Goal: Task Accomplishment & Management: Use online tool/utility

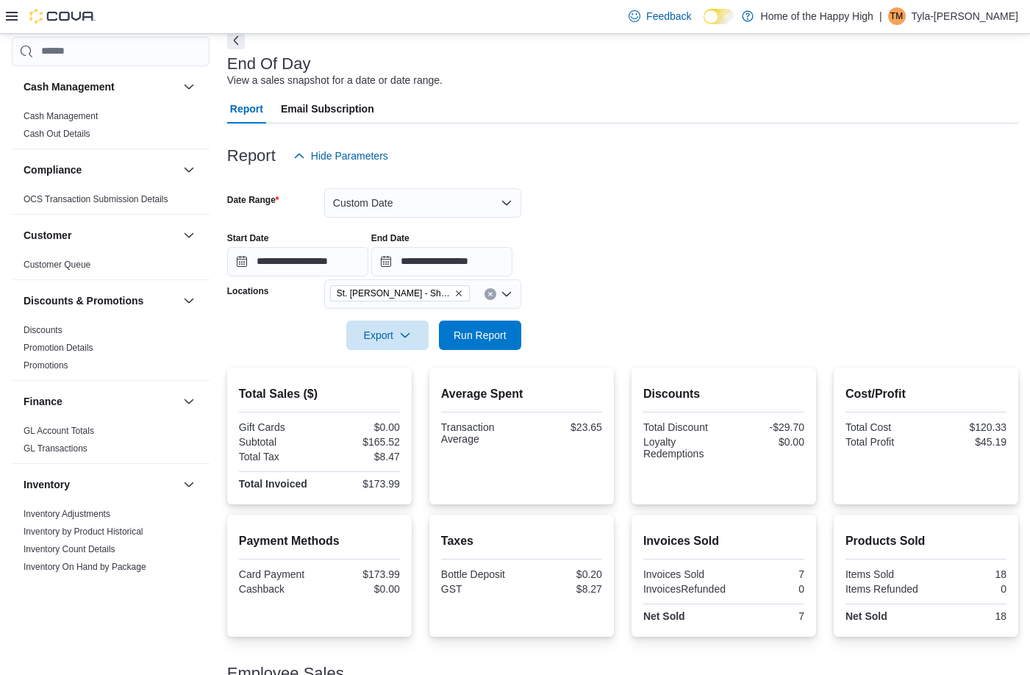
scroll to position [662, 0]
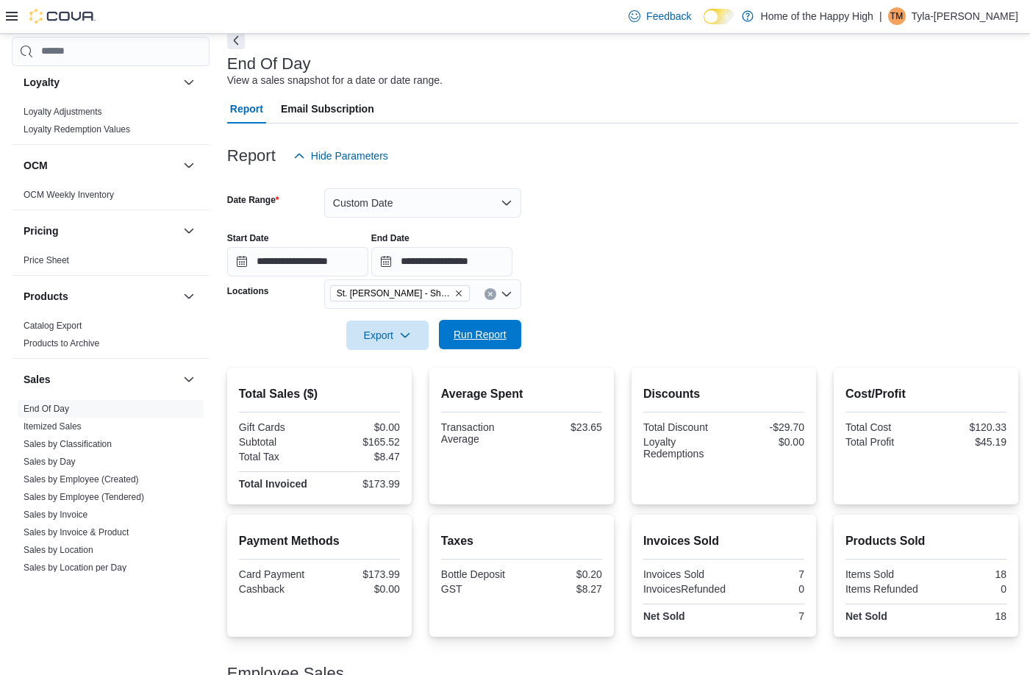
click at [468, 329] on span "Run Report" at bounding box center [480, 334] width 53 height 15
click at [474, 320] on span "Run Report" at bounding box center [480, 334] width 65 height 29
click at [452, 342] on span "Run Report" at bounding box center [480, 334] width 65 height 29
click at [462, 263] on input "**********" at bounding box center [441, 261] width 141 height 29
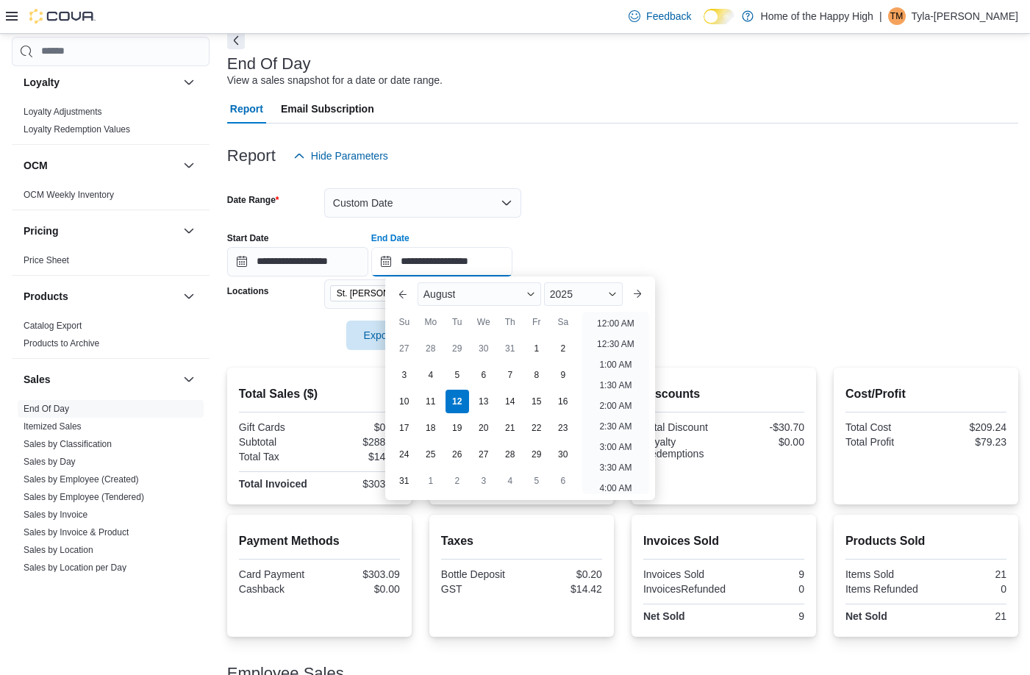
scroll to position [622, 0]
click at [589, 320] on ul "12:00 AM 12:30 AM 1:00 AM 1:30 AM 2:00 AM 2:30 AM 3:00 AM 3:30 AM 4:00 AM 4:30 …" at bounding box center [615, 403] width 67 height 182
click at [612, 319] on li "3:00 PM" at bounding box center [615, 319] width 45 height 18
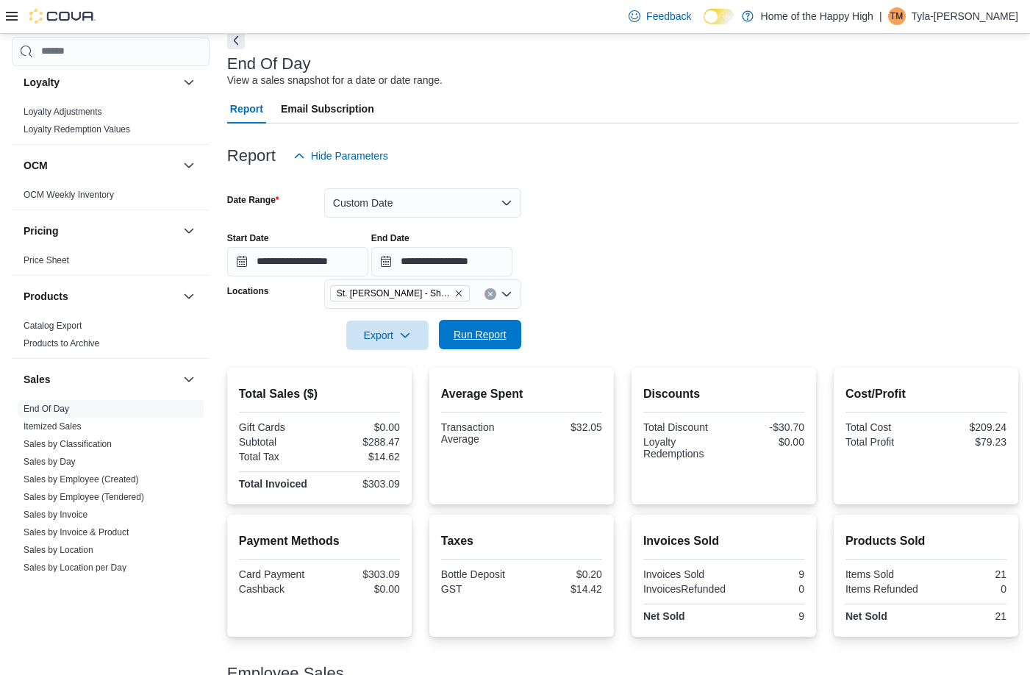
click at [469, 343] on span "Run Report" at bounding box center [480, 334] width 65 height 29
click at [479, 345] on span "Run Report" at bounding box center [480, 334] width 65 height 29
click at [503, 326] on span "Run Report" at bounding box center [480, 334] width 65 height 29
click at [482, 340] on span "Run Report" at bounding box center [480, 334] width 53 height 15
click at [504, 321] on span "Run Report" at bounding box center [480, 334] width 65 height 29
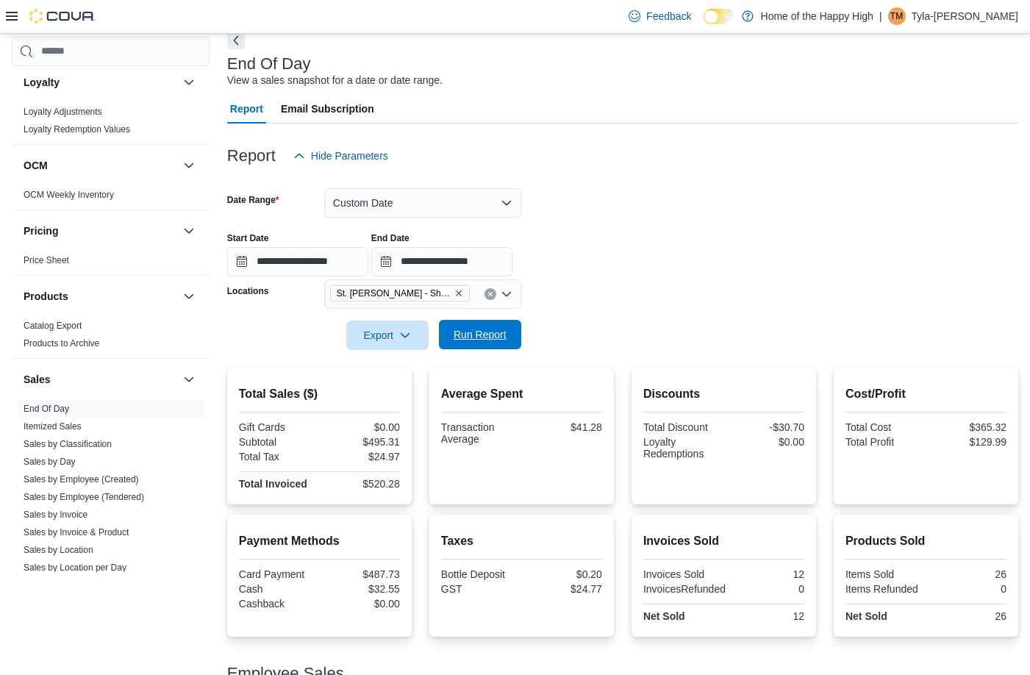
click at [504, 321] on span "Run Report" at bounding box center [480, 334] width 65 height 29
click at [485, 323] on span "Run Report" at bounding box center [480, 334] width 65 height 29
drag, startPoint x: 518, startPoint y: 334, endPoint x: 634, endPoint y: 290, distance: 123.3
click at [517, 334] on button "Run Report" at bounding box center [480, 334] width 82 height 29
click at [481, 256] on input "**********" at bounding box center [441, 261] width 141 height 29
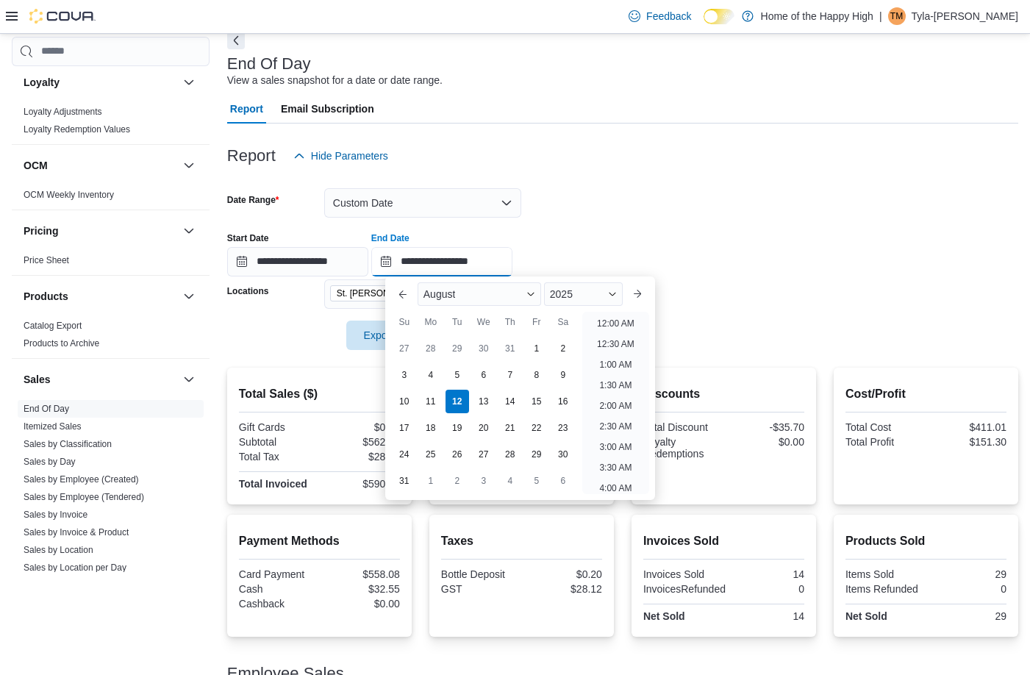
scroll to position [663, 0]
click at [617, 326] on li "4:00 PM" at bounding box center [615, 319] width 45 height 18
type input "**********"
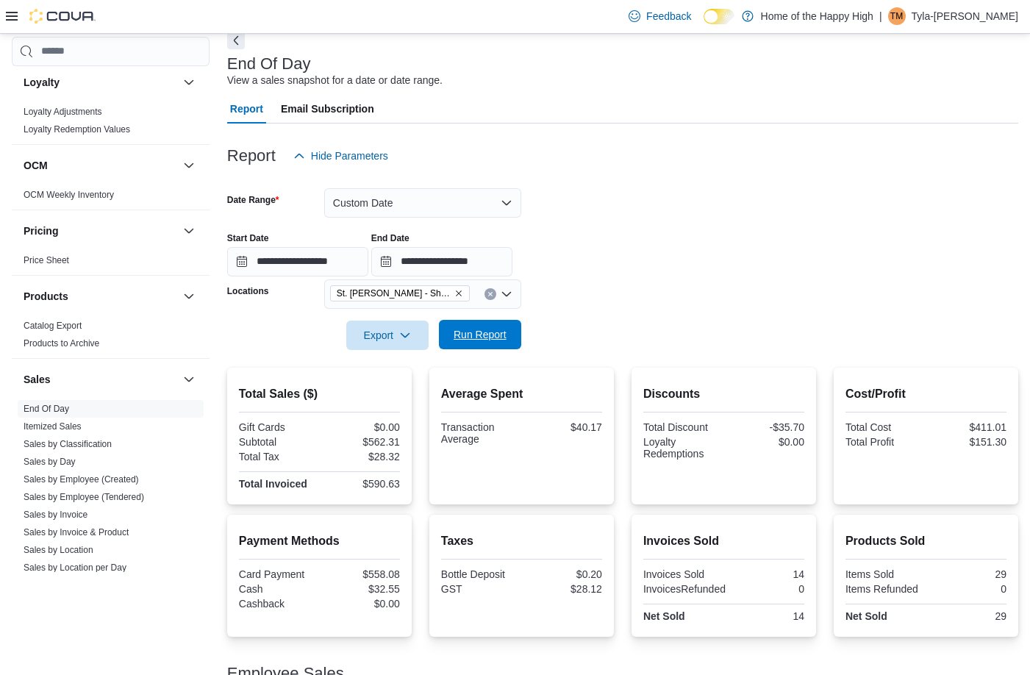
click at [470, 344] on span "Run Report" at bounding box center [480, 334] width 65 height 29
